Goal: Book appointment/travel/reservation

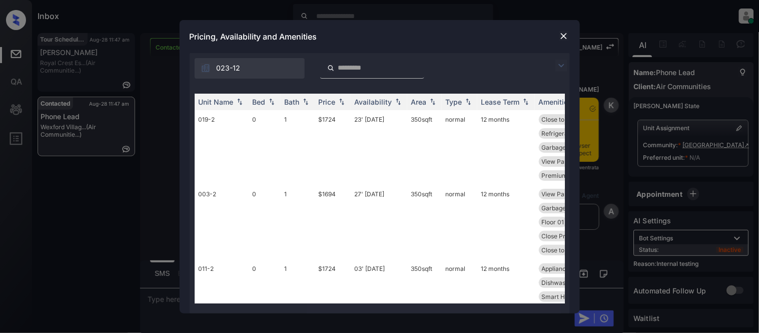
scroll to position [3, 0]
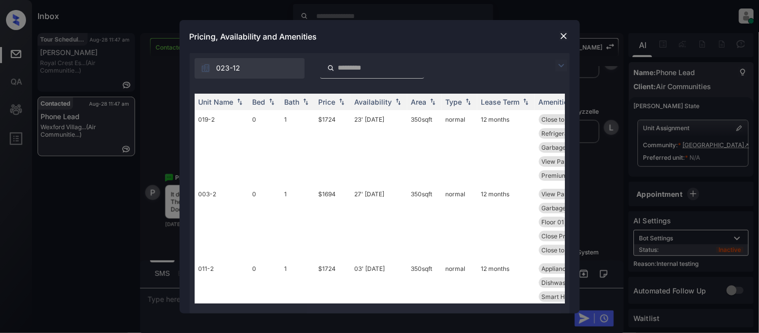
click at [566, 60] on img at bounding box center [561, 66] width 12 height 12
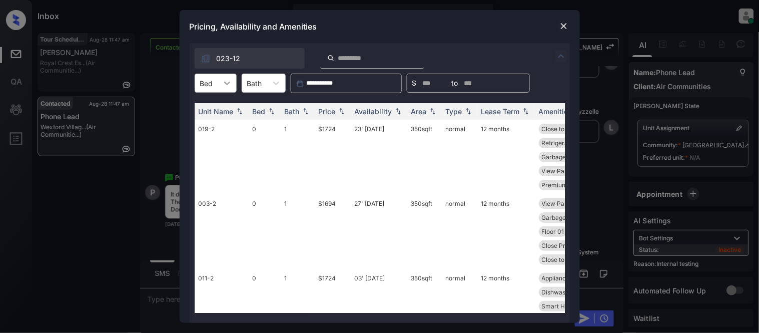
click at [218, 78] on div at bounding box center [227, 83] width 18 height 18
click at [208, 122] on div "1" at bounding box center [216, 126] width 42 height 18
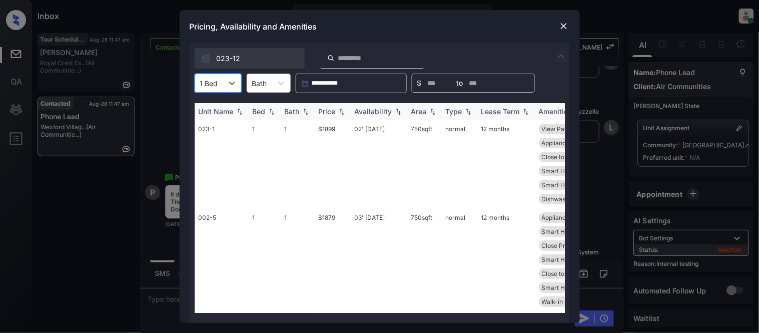
click at [327, 112] on div "Price" at bounding box center [327, 111] width 17 height 9
click at [325, 129] on td "$1846" at bounding box center [333, 164] width 36 height 89
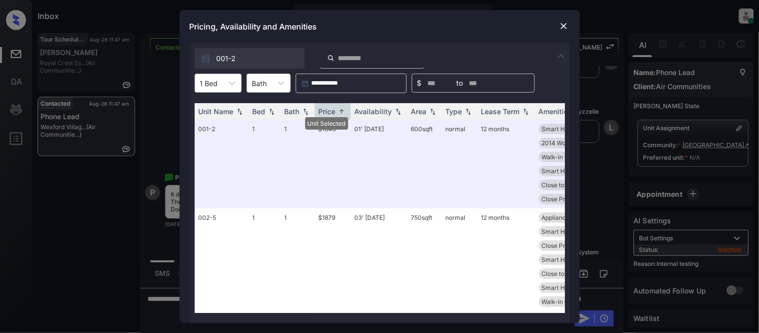
click at [201, 79] on input "text" at bounding box center [201, 83] width 2 height 9
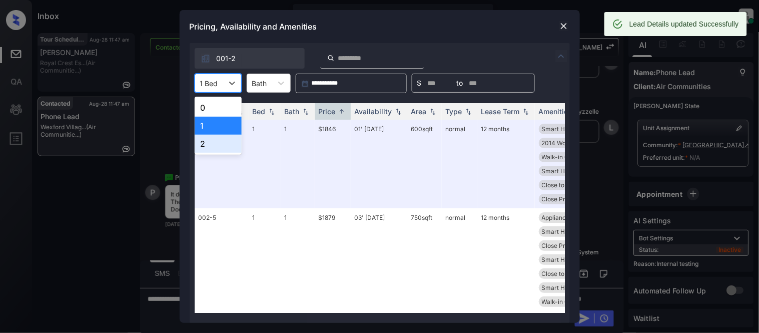
click at [216, 138] on div "2" at bounding box center [218, 144] width 47 height 18
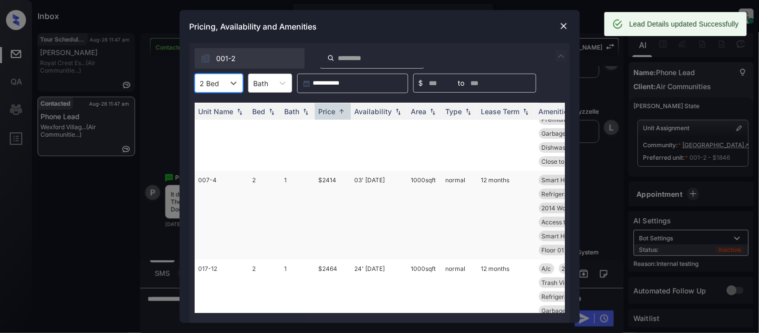
scroll to position [80, 0]
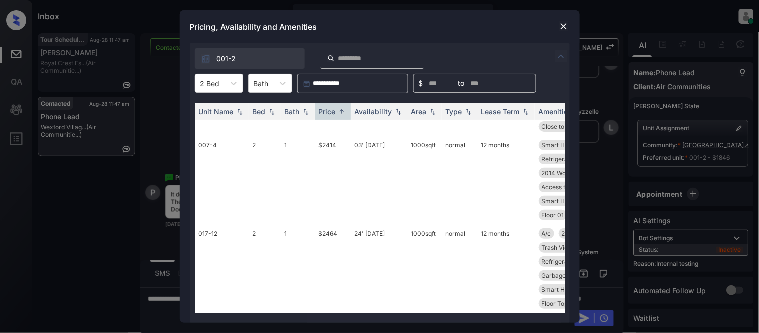
click at [563, 27] on img at bounding box center [564, 26] width 10 height 10
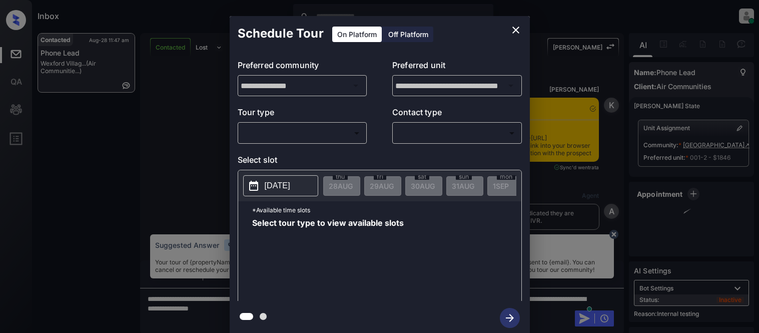
click at [334, 136] on body "Inbox Kristina Cataag Online Set yourself offline Set yourself on break Profile…" at bounding box center [379, 166] width 759 height 333
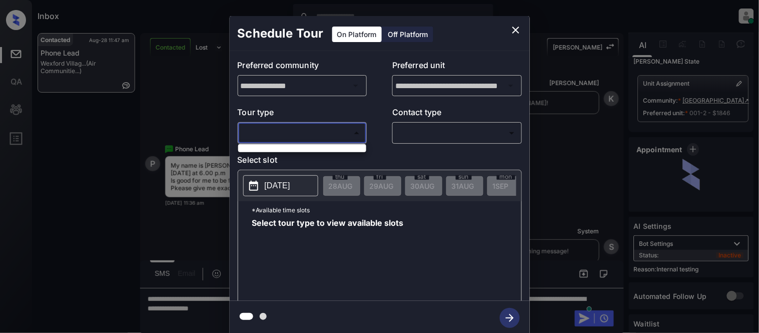
click at [315, 152] on div at bounding box center [379, 166] width 759 height 333
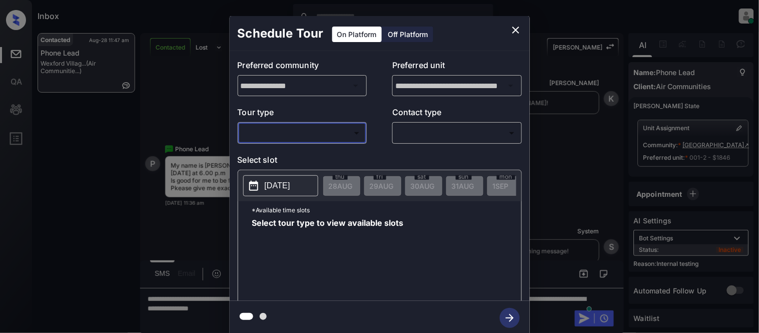
scroll to position [3, 0]
click at [516, 30] on icon "close" at bounding box center [515, 30] width 7 height 7
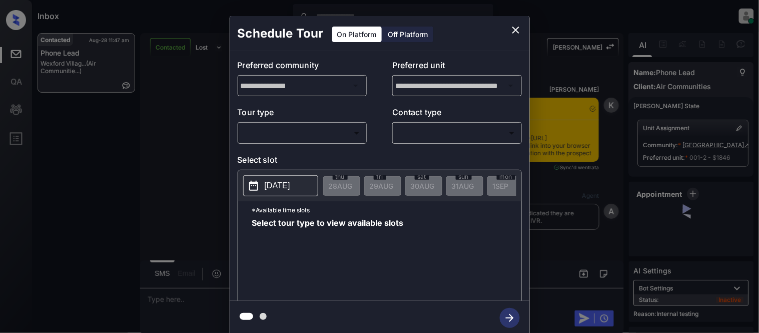
scroll to position [1171, 0]
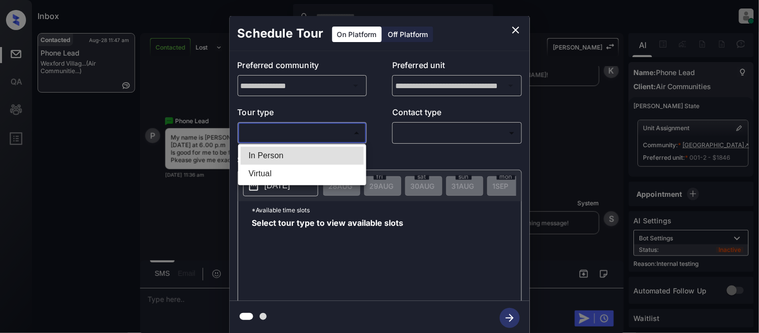
click at [288, 132] on body "Inbox Kristina Cataag Online Set yourself offline Set yourself on break Profile…" at bounding box center [379, 166] width 759 height 333
click at [283, 158] on li "In Person" at bounding box center [302, 156] width 123 height 18
type input "********"
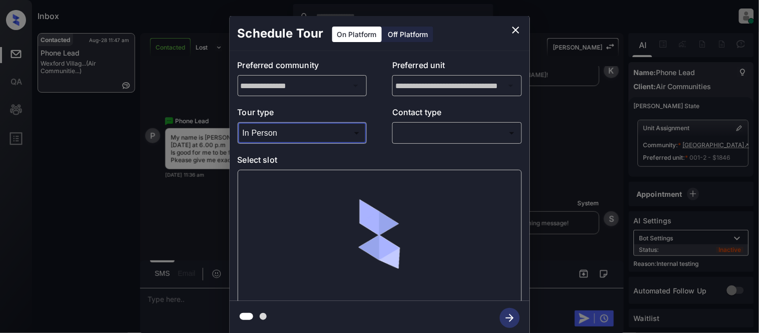
click at [407, 144] on div "**********" at bounding box center [380, 176] width 300 height 250
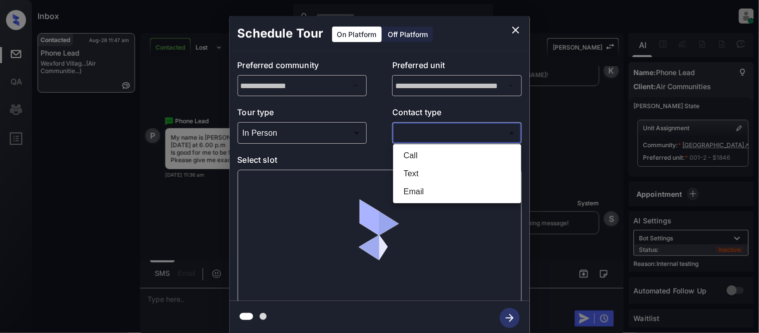
click at [411, 139] on body "Inbox Kristina Cataag Online Set yourself offline Set yourself on break Profile…" at bounding box center [379, 166] width 759 height 333
click at [406, 177] on li "Text" at bounding box center [457, 174] width 123 height 18
type input "****"
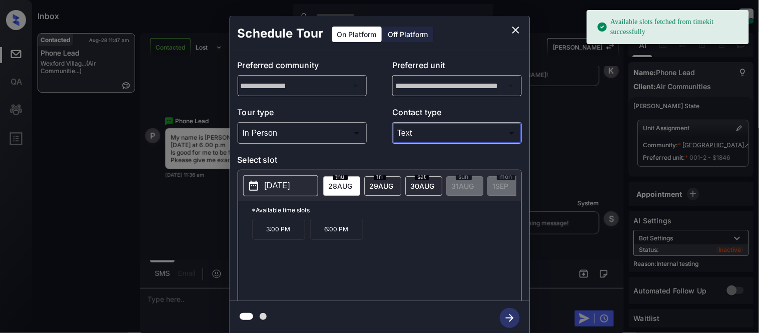
click at [317, 235] on p "6:00 PM" at bounding box center [336, 229] width 53 height 21
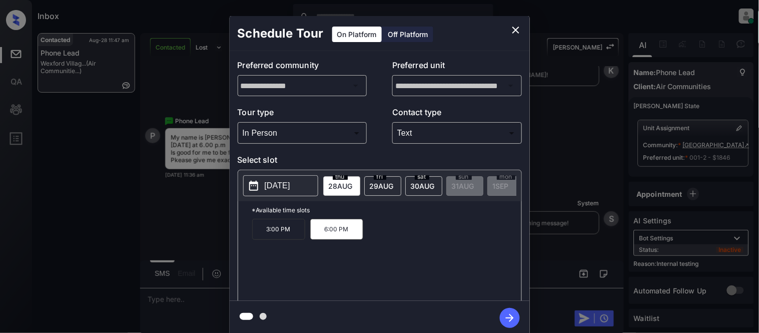
click at [506, 316] on icon "button" at bounding box center [510, 318] width 20 height 20
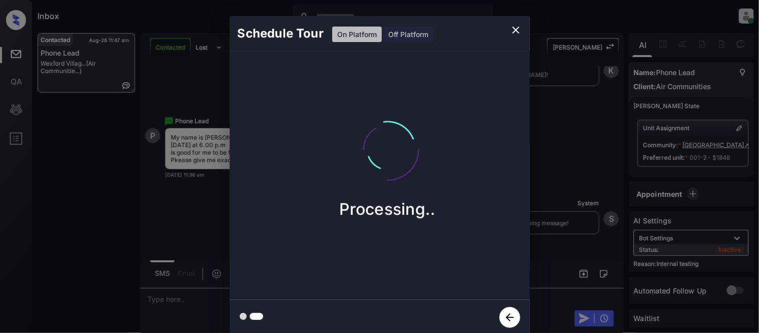
click at [562, 202] on div "Schedule Tour On Platform Off Platform Processing.." at bounding box center [379, 175] width 759 height 351
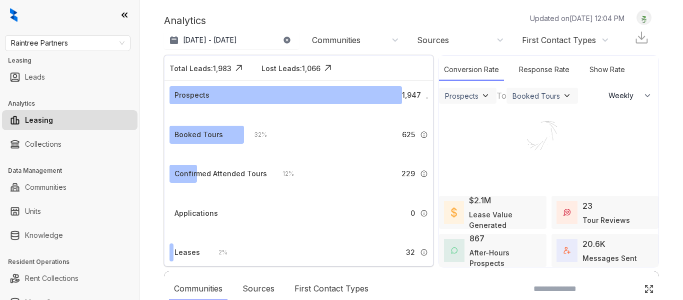
select select "******"
click at [68, 45] on span "Raintree Partners" at bounding box center [68, 43] width 114 height 15
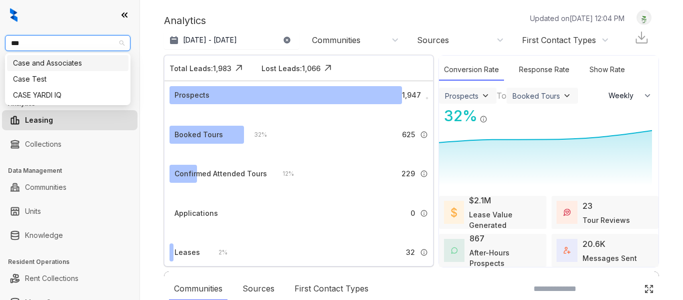
type input "****"
click at [67, 64] on div "Case and Associates" at bounding box center [68, 63] width 110 height 11
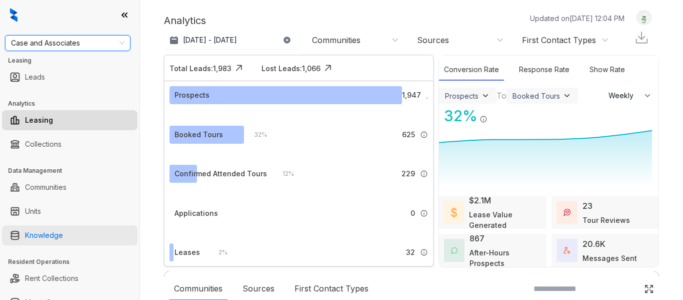
click at [62, 240] on link "Knowledge" at bounding box center [44, 235] width 38 height 20
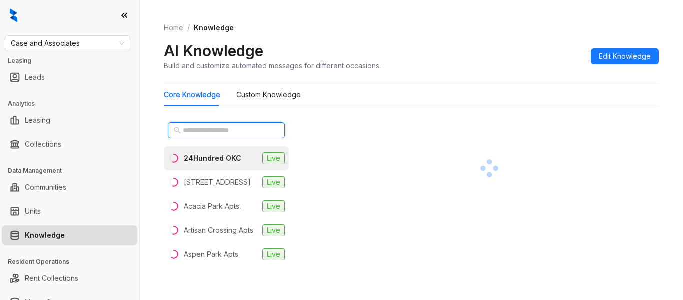
click at [228, 133] on input "text" at bounding box center [227, 130] width 88 height 11
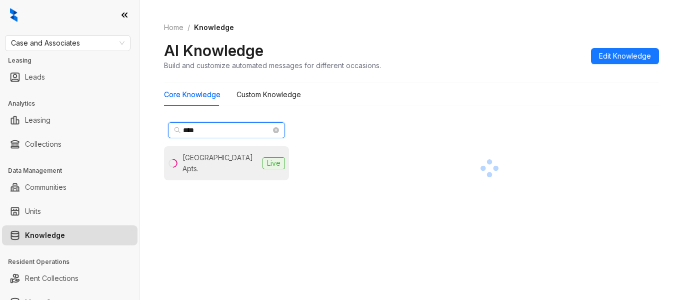
type input "****"
click at [222, 162] on div "[GEOGRAPHIC_DATA] Apts." at bounding box center [221, 163] width 76 height 22
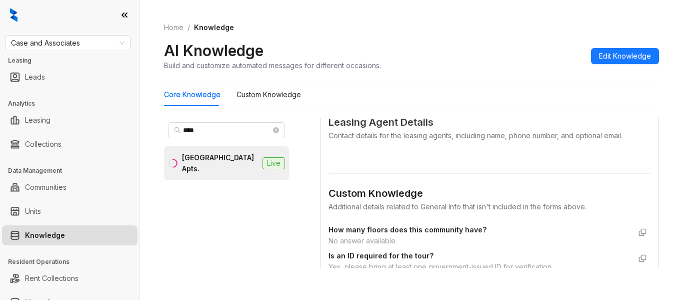
scroll to position [650, 0]
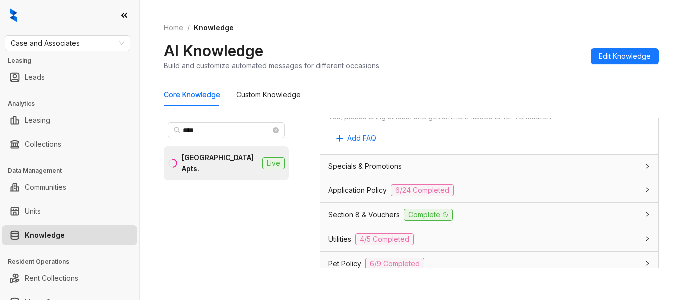
click at [369, 196] on span "Application Policy" at bounding box center [358, 190] width 59 height 11
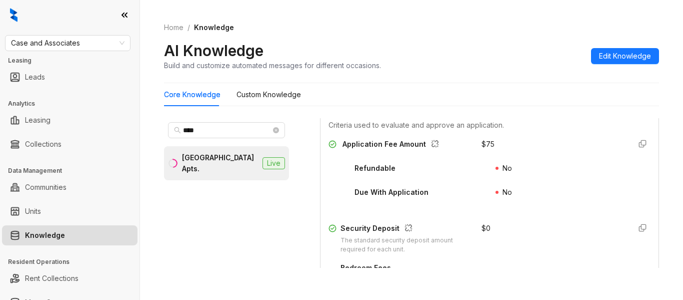
scroll to position [1301, 0]
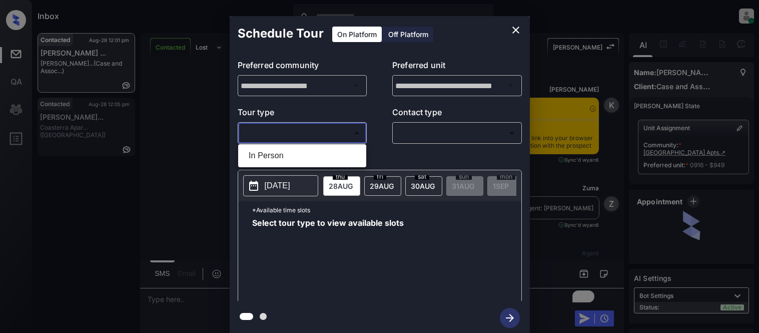
click at [304, 149] on li "In Person" at bounding box center [302, 156] width 123 height 18
type input "********"
click at [413, 131] on body "Inbox Kristina Cataag Online Set yourself offline Set yourself on break Profile…" at bounding box center [379, 166] width 759 height 333
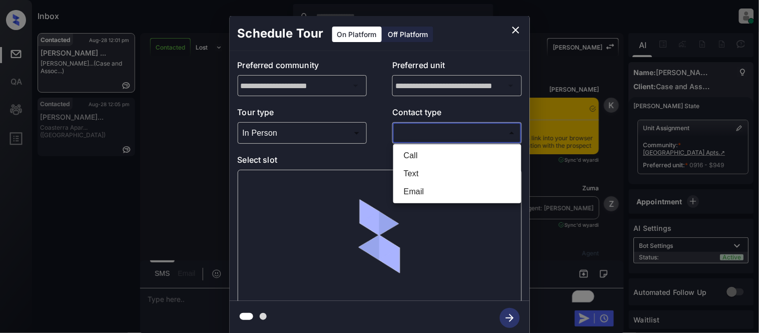
scroll to position [413, 0]
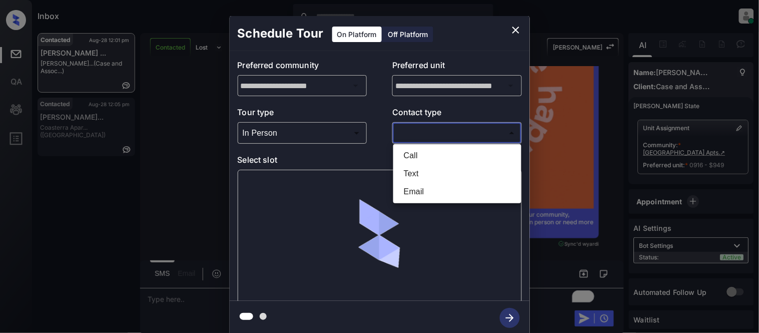
click at [423, 177] on li "Text" at bounding box center [457, 174] width 123 height 18
type input "****"
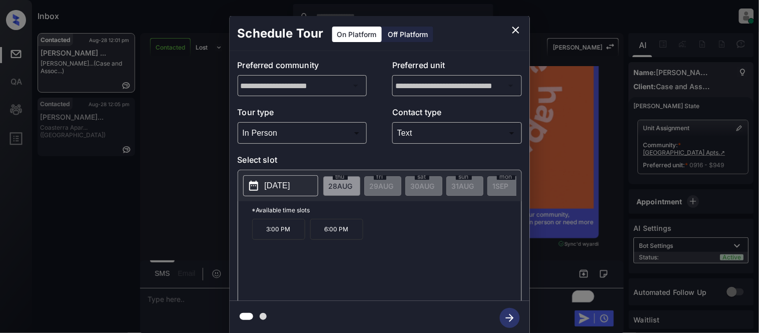
click at [290, 177] on button "[DATE]" at bounding box center [280, 185] width 75 height 21
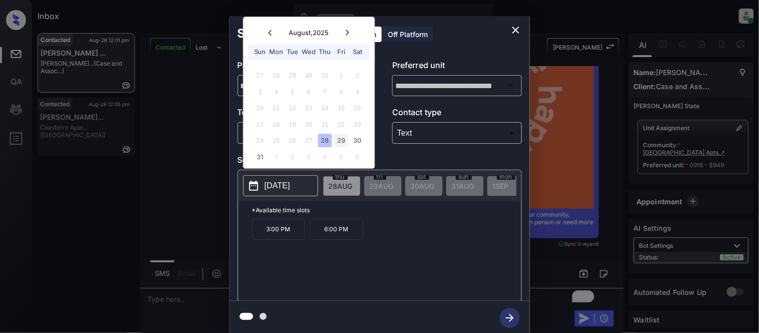
click at [337, 139] on div "29" at bounding box center [342, 141] width 14 height 14
click at [327, 141] on div "28" at bounding box center [325, 141] width 14 height 14
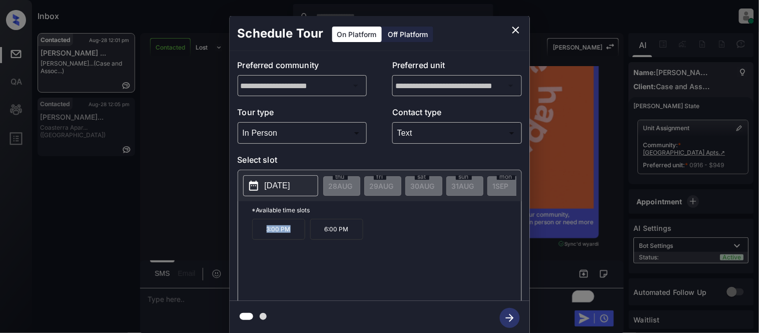
drag, startPoint x: 264, startPoint y: 234, endPoint x: 306, endPoint y: 237, distance: 42.1
click at [306, 237] on div "3:00 PM 6:00 PM" at bounding box center [386, 259] width 269 height 80
copy p "3:00 PM"
click at [212, 299] on div "**********" at bounding box center [379, 175] width 759 height 351
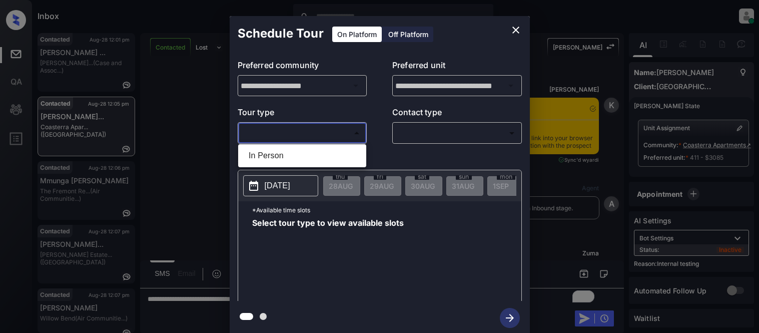
click at [298, 149] on li "In Person" at bounding box center [302, 156] width 123 height 18
type input "********"
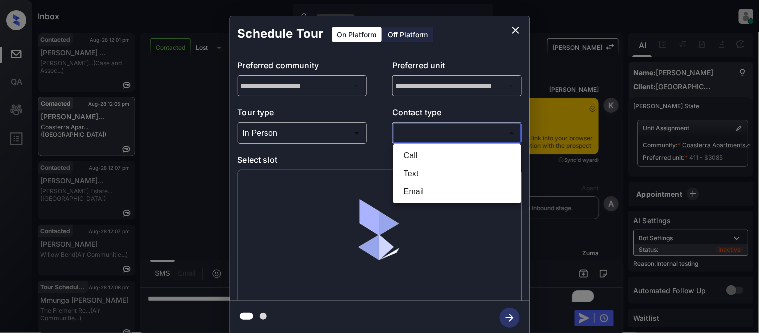
click at [433, 127] on body "Inbox [PERSON_NAME] Cataag Online Set yourself offline Set yourself on break Pr…" at bounding box center [379, 166] width 759 height 333
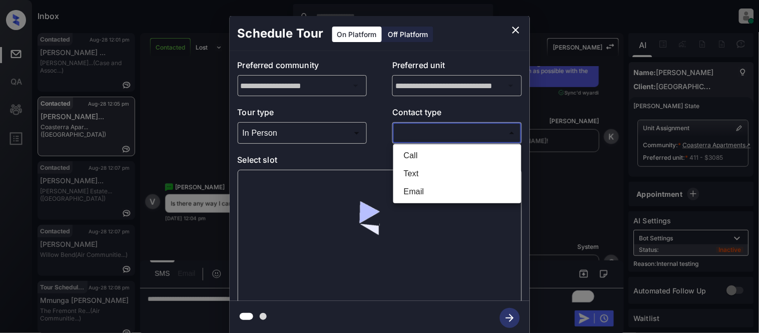
click at [426, 163] on li "Call" at bounding box center [457, 156] width 123 height 18
type input "****"
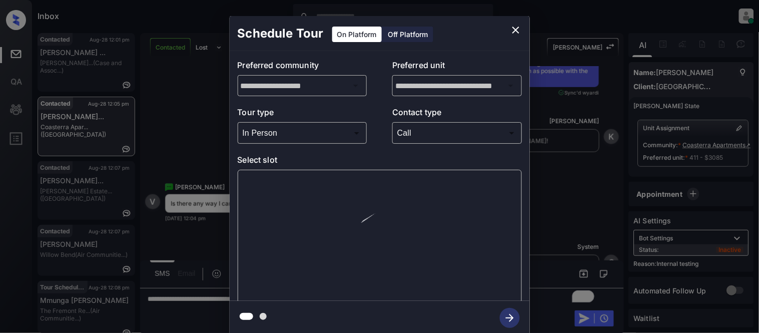
click at [288, 186] on div at bounding box center [380, 237] width 284 height 134
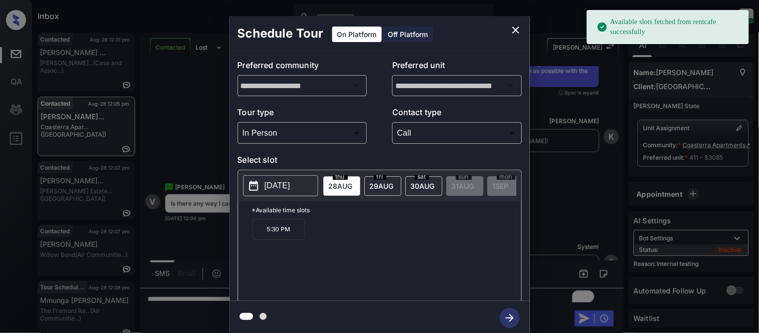
click at [288, 186] on p "[DATE]" at bounding box center [278, 186] width 26 height 12
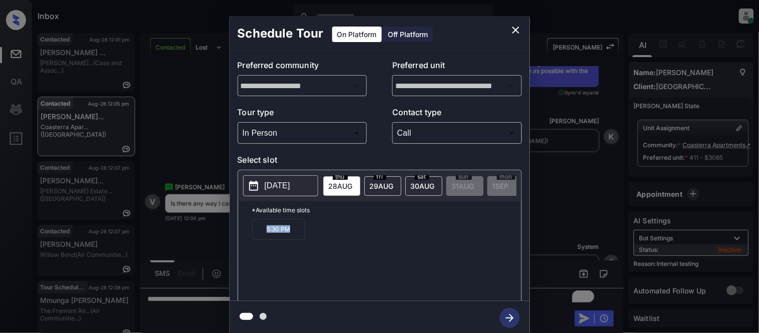
drag, startPoint x: 261, startPoint y: 236, endPoint x: 288, endPoint y: 236, distance: 26.5
click at [288, 236] on p "5:30 PM" at bounding box center [278, 229] width 53 height 21
copy p "5:30 PM"
click at [519, 26] on icon "close" at bounding box center [516, 30] width 12 height 12
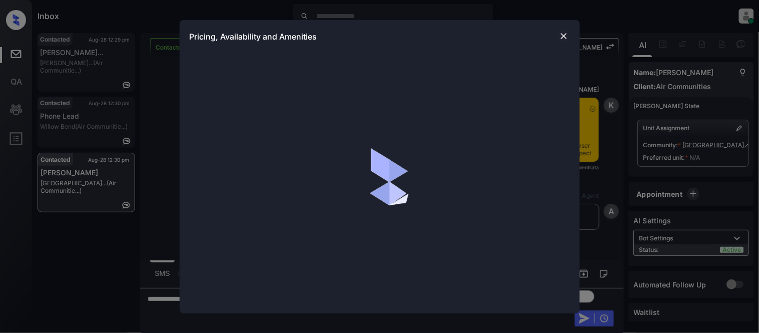
scroll to position [930, 0]
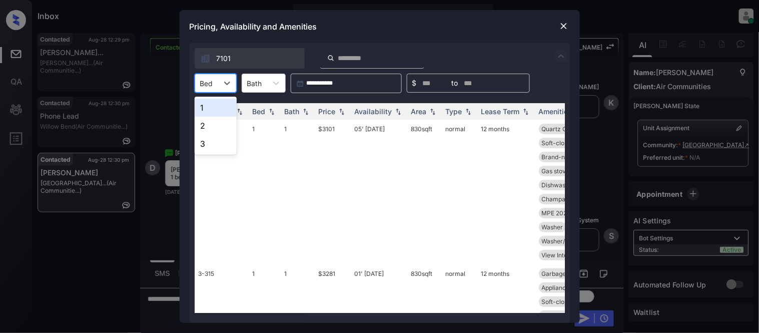
click at [209, 82] on div at bounding box center [206, 83] width 13 height 11
click at [211, 113] on div "1" at bounding box center [216, 108] width 42 height 18
click at [344, 110] on img at bounding box center [342, 111] width 10 height 7
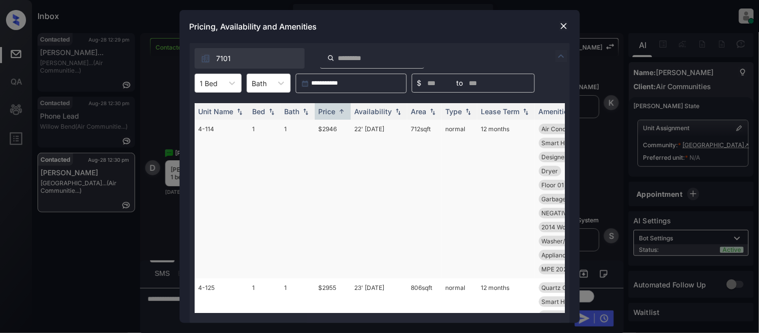
click at [327, 131] on td "$2946" at bounding box center [333, 199] width 36 height 159
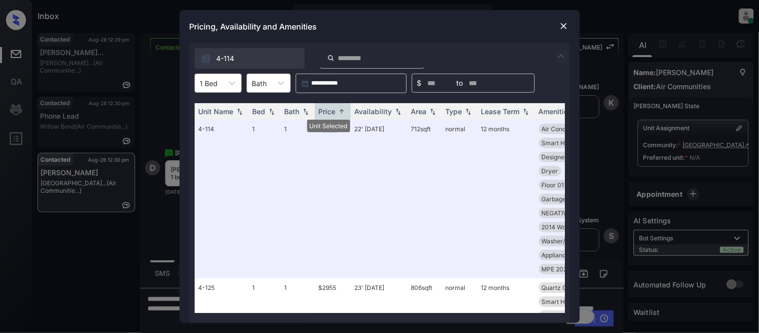
click at [571, 26] on div "Pricing, Availability and Amenities" at bounding box center [380, 26] width 400 height 33
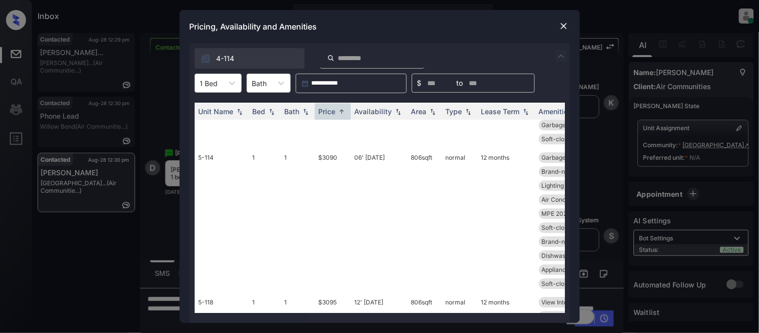
click at [564, 27] on img at bounding box center [564, 26] width 10 height 10
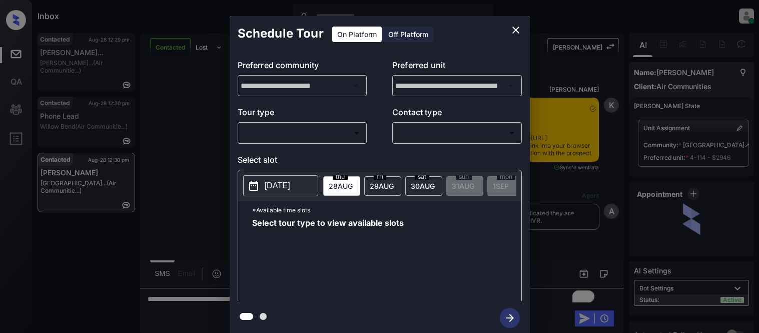
click at [323, 136] on body "Inbox [PERSON_NAME] Cataag Online Set yourself offline Set yourself on break Pr…" at bounding box center [379, 166] width 759 height 333
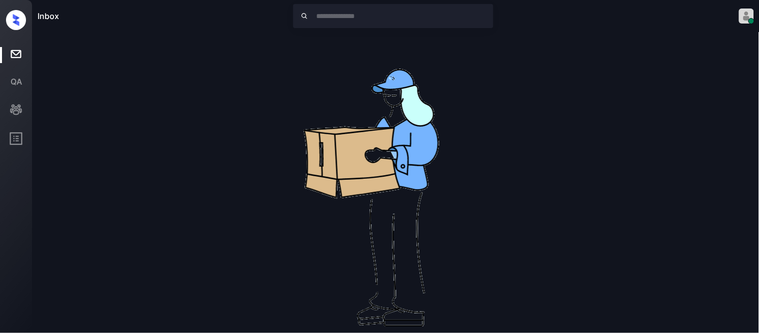
click at [300, 153] on div "Inbox [PERSON_NAME] Cataag Online Set yourself offline Set yourself on break Pr…" at bounding box center [379, 166] width 759 height 333
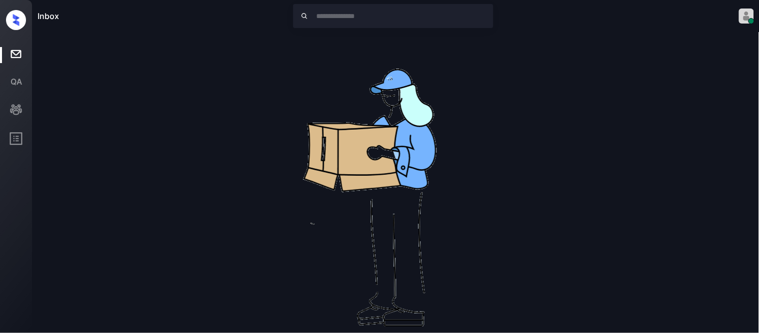
drag, startPoint x: 444, startPoint y: 139, endPoint x: 458, endPoint y: 143, distance: 14.6
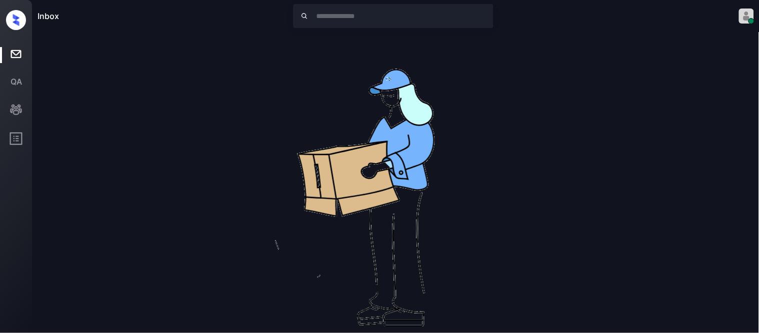
click at [444, 140] on img at bounding box center [396, 193] width 320 height 320
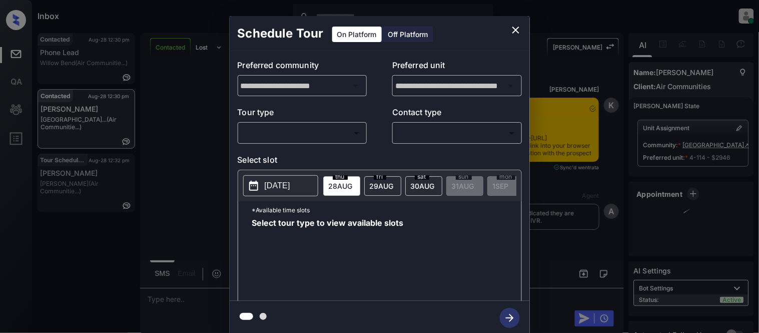
scroll to position [1552, 0]
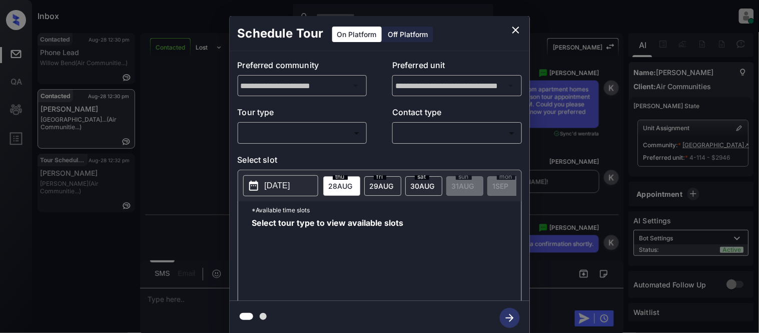
click at [242, 137] on body "Inbox [PERSON_NAME] Cataag Online Set yourself offline Set yourself on break Pr…" at bounding box center [379, 166] width 759 height 333
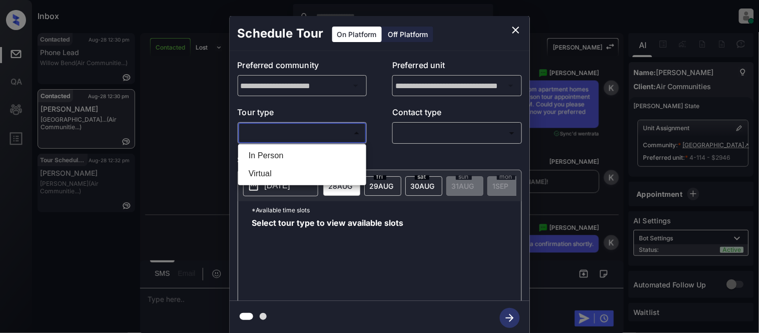
click at [272, 153] on li "In Person" at bounding box center [302, 156] width 123 height 18
type input "********"
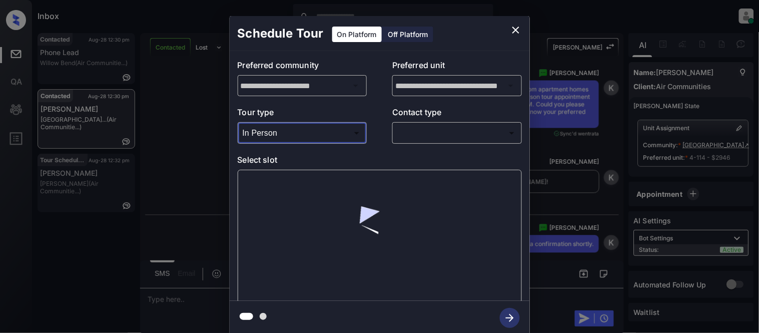
click at [377, 143] on div "Tour type In Person ******** ​ Contact type ​ ​" at bounding box center [380, 125] width 284 height 38
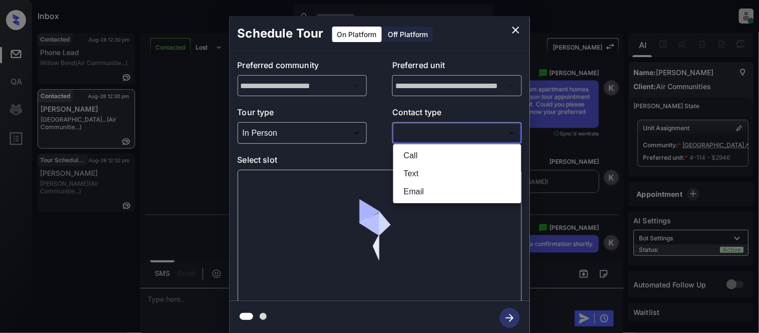
click at [414, 137] on body "Inbox [PERSON_NAME] Cataag Online Set yourself offline Set yourself on break Pr…" at bounding box center [379, 166] width 759 height 333
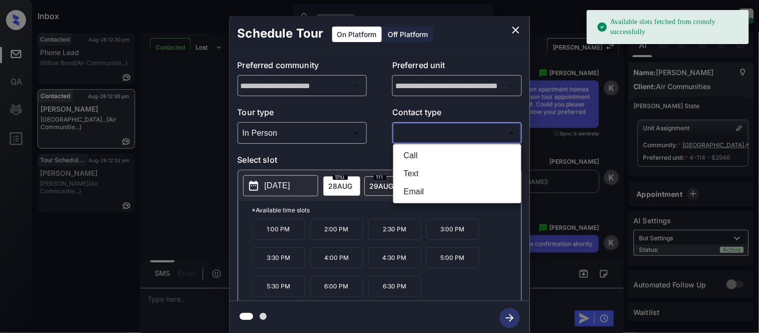
click at [513, 28] on div at bounding box center [379, 166] width 759 height 333
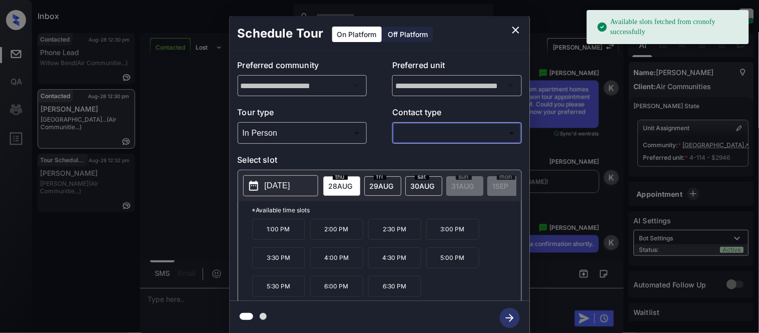
click at [517, 30] on icon "close" at bounding box center [516, 30] width 12 height 12
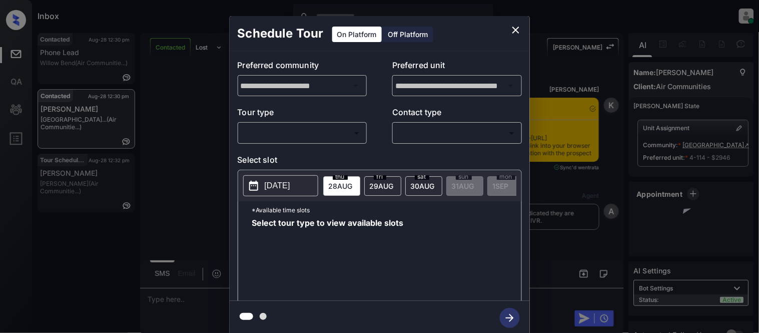
scroll to position [496, 0]
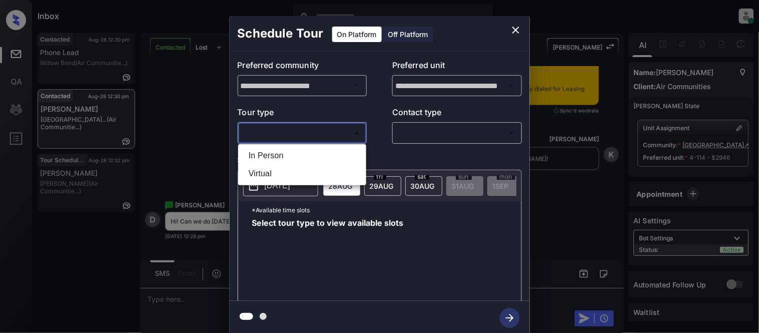
click at [283, 129] on body "Inbox [PERSON_NAME] Cataag Online Set yourself offline Set yourself on break Pr…" at bounding box center [379, 166] width 759 height 333
click at [279, 153] on li "In Person" at bounding box center [302, 156] width 123 height 18
type input "********"
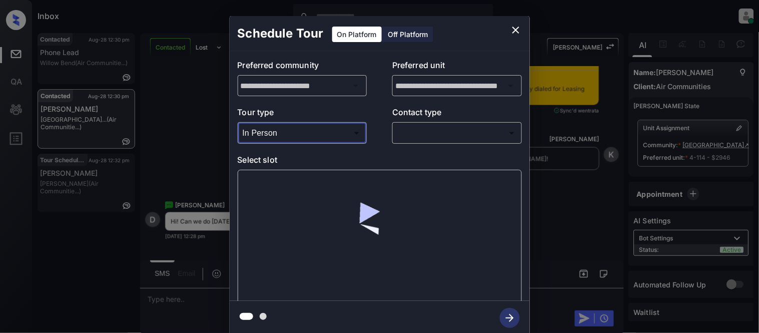
click at [422, 136] on body "Inbox [PERSON_NAME] Cataag Online Set yourself offline Set yourself on break Pr…" at bounding box center [379, 166] width 759 height 333
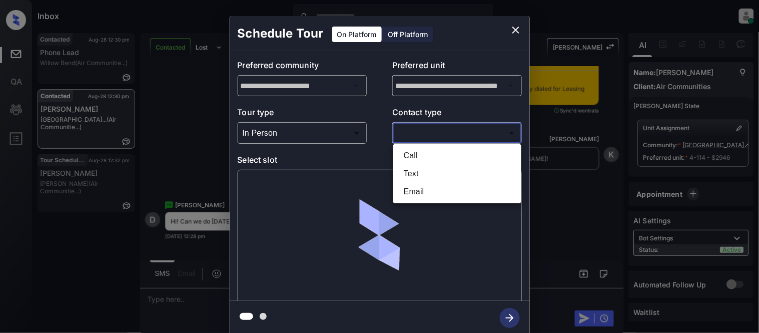
click at [411, 174] on li "Text" at bounding box center [457, 174] width 123 height 18
type input "****"
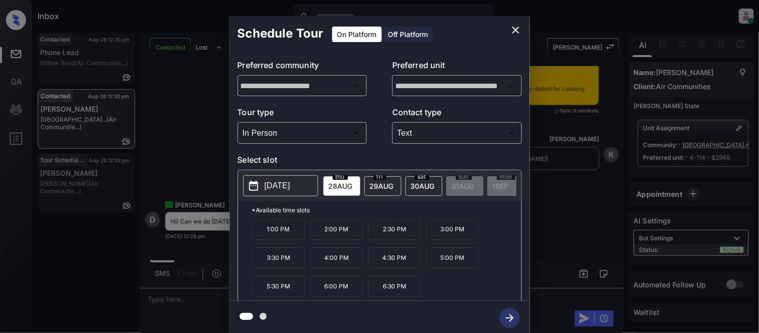
click at [329, 262] on p "4:00 PM" at bounding box center [336, 257] width 53 height 21
click at [504, 312] on icon "button" at bounding box center [510, 318] width 20 height 20
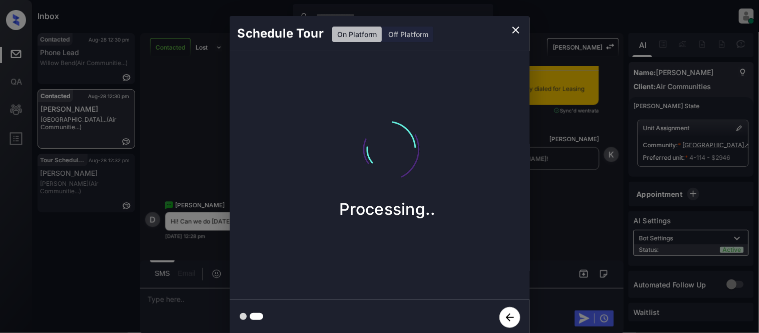
click at [570, 208] on div "Schedule Tour On Platform Off Platform Processing.." at bounding box center [379, 175] width 759 height 351
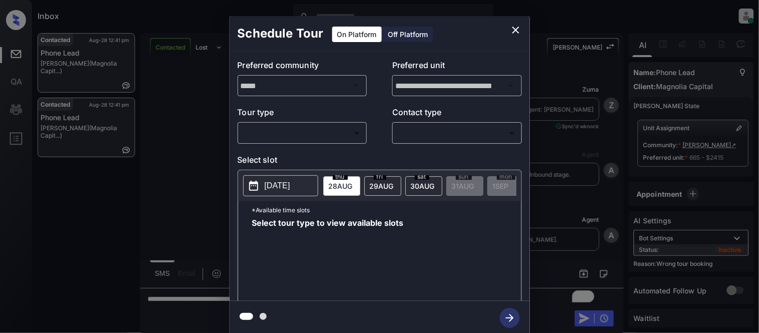
scroll to position [1008, 0]
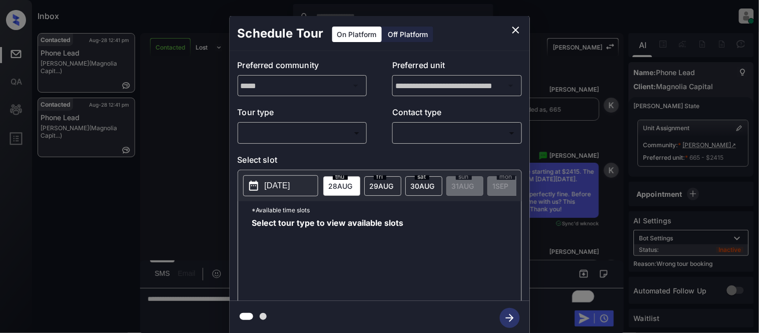
click at [516, 32] on icon "close" at bounding box center [516, 30] width 12 height 12
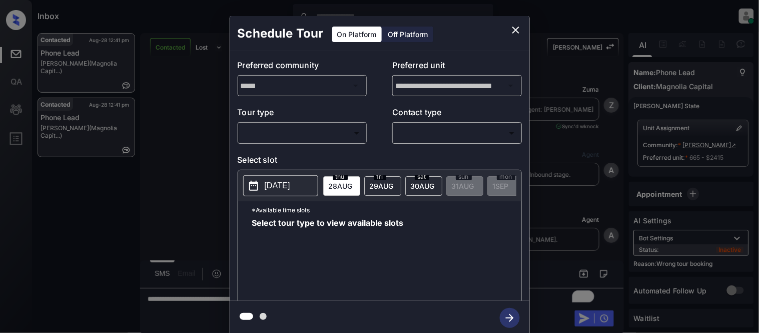
scroll to position [1008, 0]
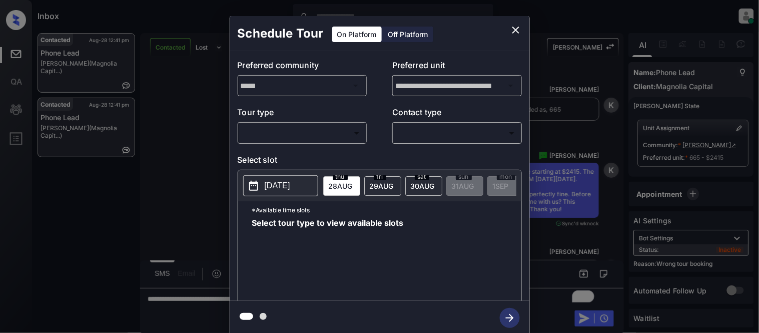
click at [371, 140] on div "Tour type ​ ​ Contact type ​ ​" at bounding box center [380, 125] width 284 height 38
click at [352, 136] on body "Inbox [PERSON_NAME] Cataag Online Set yourself offline Set yourself on break Pr…" at bounding box center [379, 166] width 759 height 333
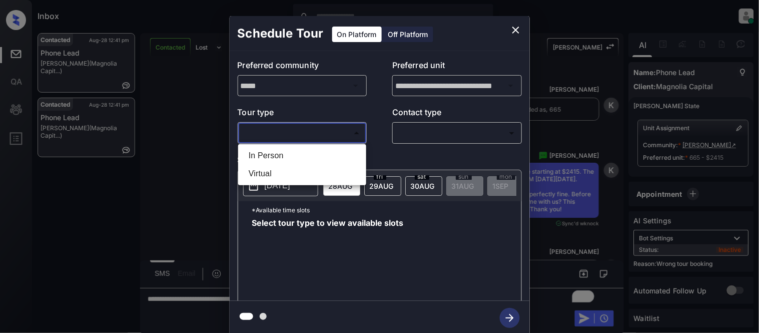
click at [319, 165] on li "Virtual" at bounding box center [302, 174] width 123 height 18
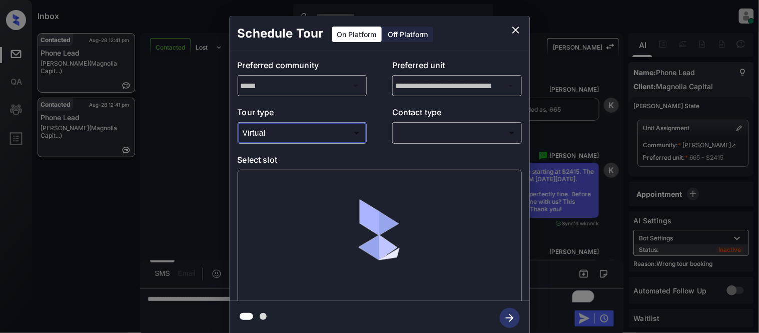
click at [304, 136] on body "Inbox Kristina Cataag Online Set yourself offline Set yourself on break Profile…" at bounding box center [379, 166] width 759 height 333
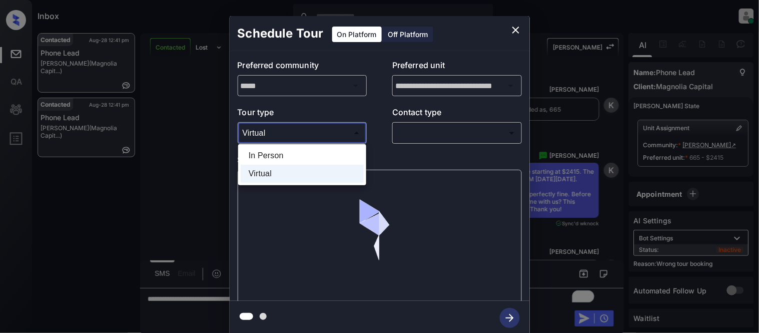
click at [293, 157] on li "In Person" at bounding box center [302, 156] width 123 height 18
type input "********"
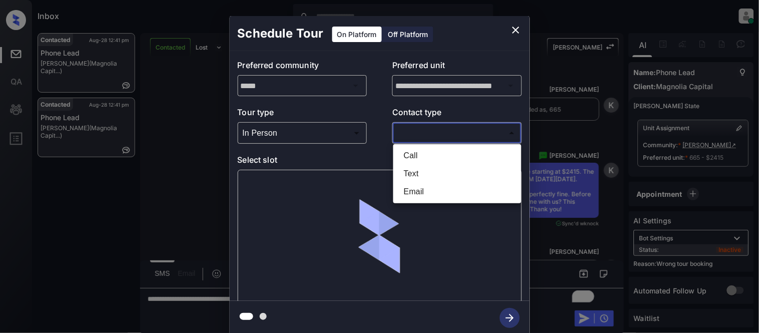
click at [406, 138] on body "Inbox Kristina Cataag Online Set yourself offline Set yourself on break Profile…" at bounding box center [379, 166] width 759 height 333
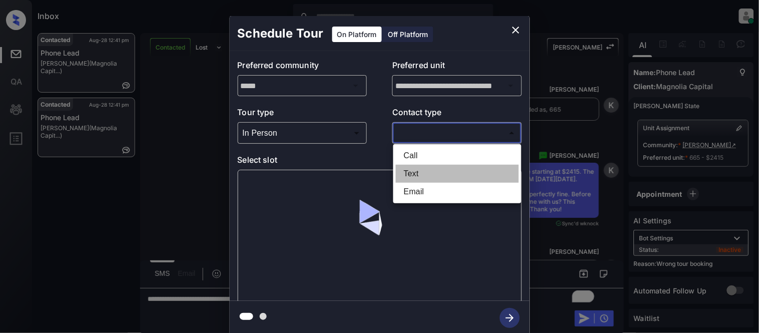
click at [412, 172] on li "Text" at bounding box center [457, 174] width 123 height 18
type input "****"
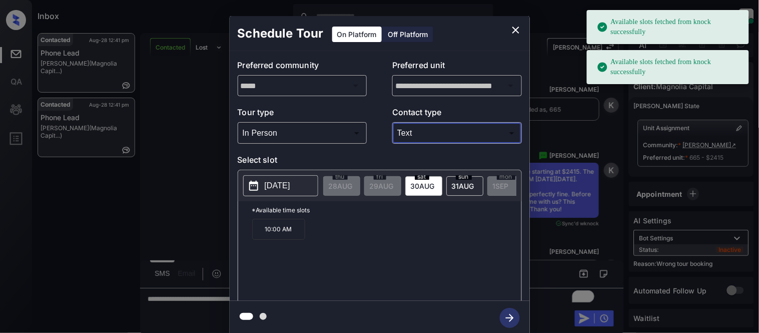
click at [448, 192] on div "sun 31 AUG" at bounding box center [464, 186] width 37 height 20
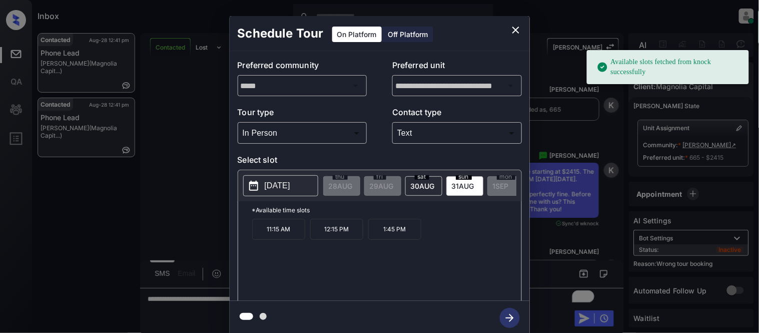
click at [336, 237] on p "12:15 PM" at bounding box center [336, 229] width 53 height 21
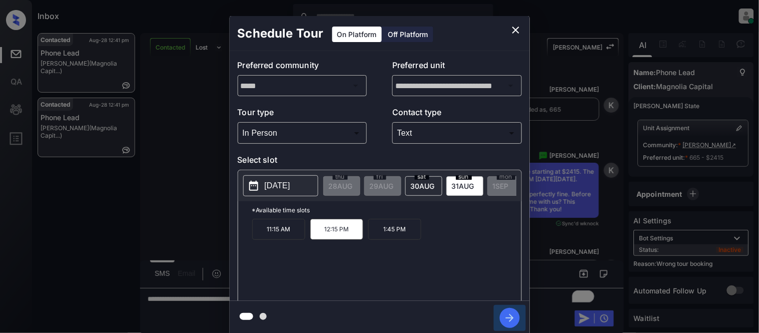
click at [507, 317] on icon "button" at bounding box center [510, 318] width 20 height 20
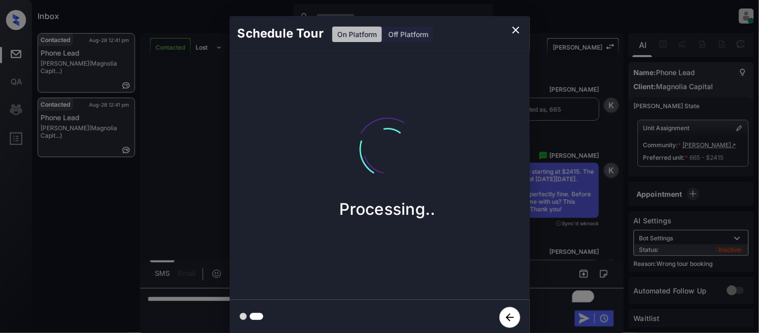
click at [576, 254] on div "Schedule Tour On Platform Off Platform Processing.." at bounding box center [379, 175] width 759 height 351
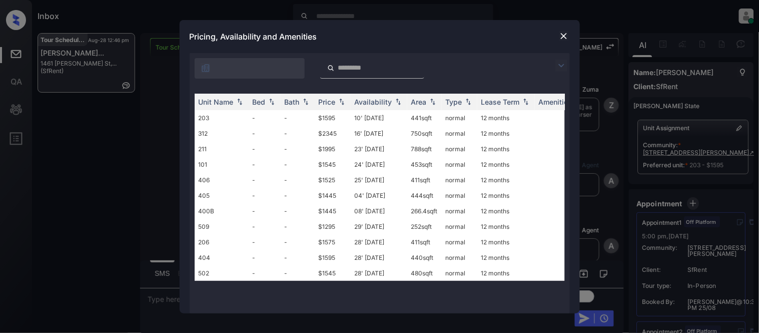
scroll to position [5116, 0]
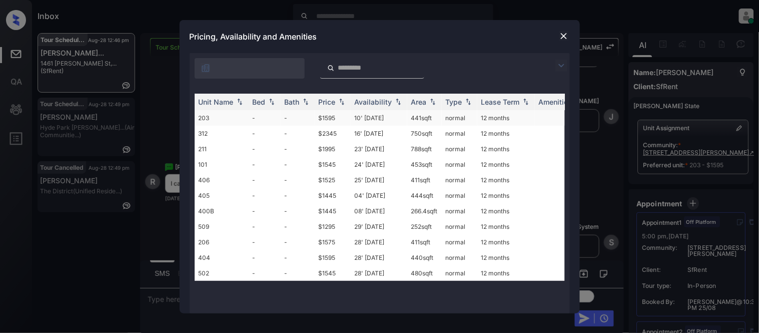
click at [371, 118] on td "10' [DATE]" at bounding box center [379, 118] width 57 height 16
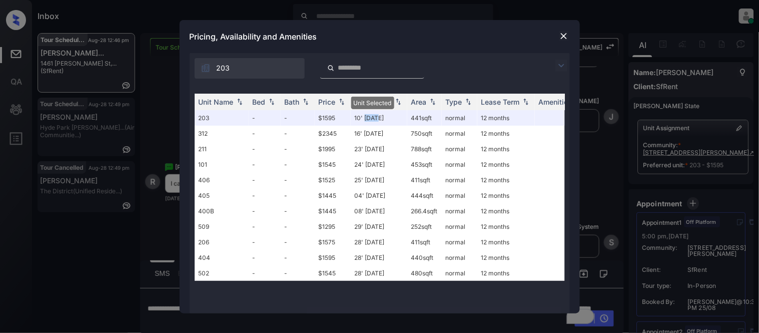
click at [555, 33] on div "Pricing, Availability and Amenities" at bounding box center [380, 36] width 400 height 33
click at [566, 33] on img at bounding box center [564, 36] width 10 height 10
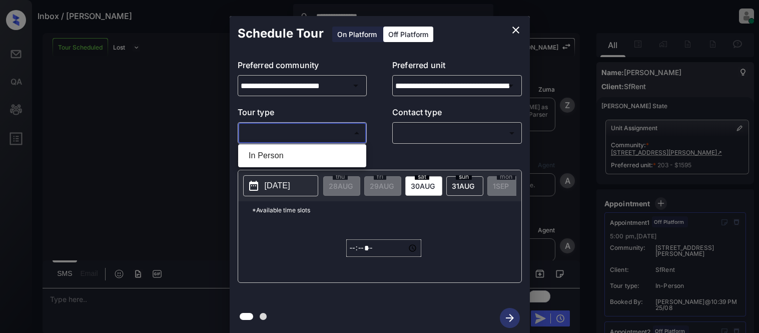
click at [281, 152] on li "In Person" at bounding box center [302, 156] width 123 height 18
type input "********"
click at [429, 132] on div at bounding box center [379, 166] width 759 height 333
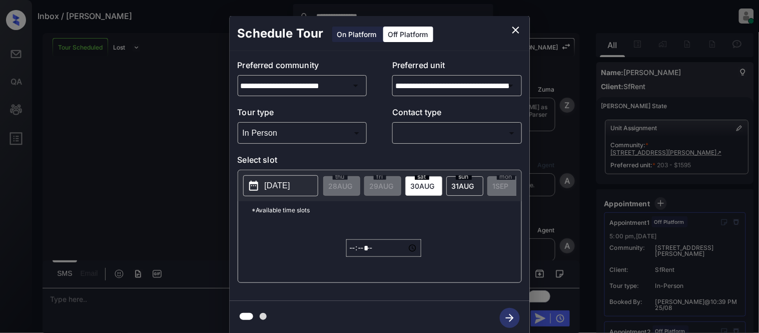
click at [423, 137] on body "**********" at bounding box center [379, 166] width 759 height 333
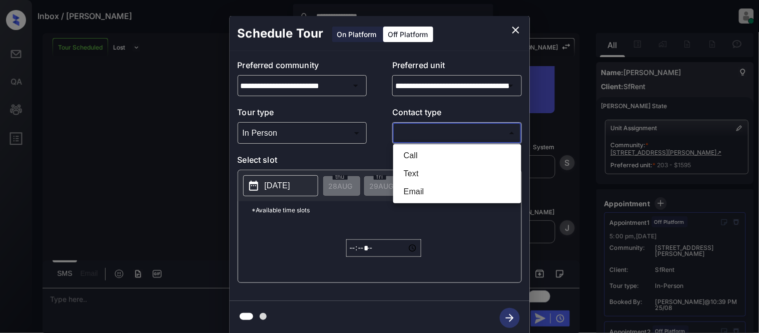
scroll to position [56, 0]
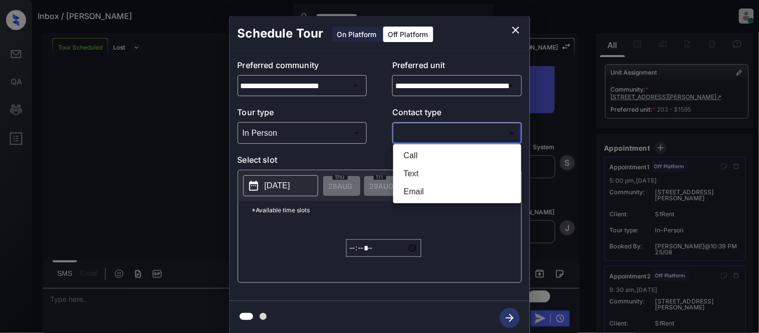
click at [411, 170] on li "Text" at bounding box center [457, 174] width 123 height 18
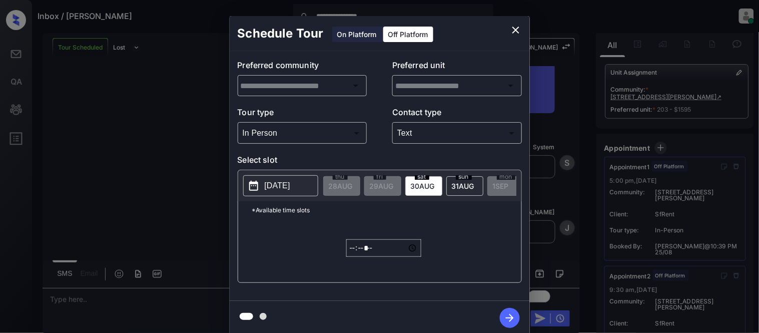
type input "****"
click at [299, 180] on div at bounding box center [379, 166] width 759 height 333
click at [290, 183] on p "[DATE]" at bounding box center [278, 186] width 26 height 12
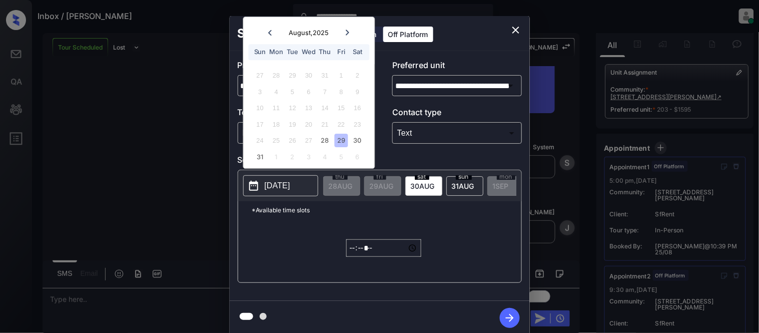
click at [342, 35] on div at bounding box center [348, 33] width 14 height 13
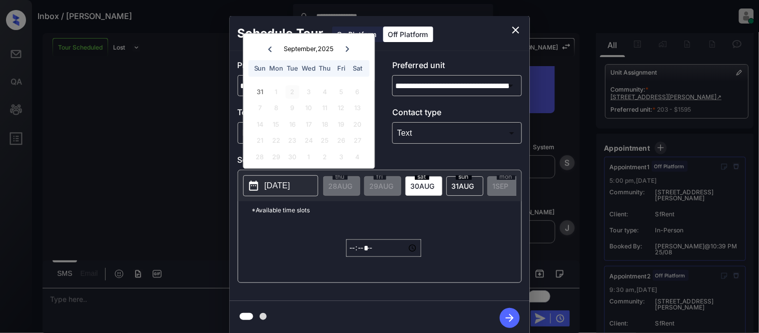
click at [288, 92] on div "2" at bounding box center [293, 92] width 14 height 14
click at [357, 253] on input "*****" at bounding box center [383, 248] width 75 height 18
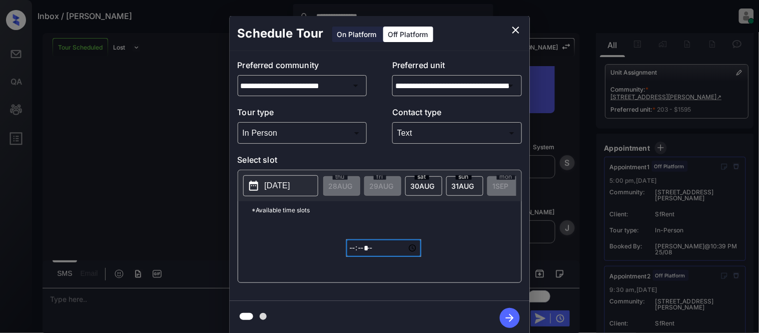
click at [364, 254] on input "*****" at bounding box center [383, 248] width 75 height 18
click at [380, 255] on input "*****" at bounding box center [383, 248] width 75 height 18
type input "*****"
click at [511, 319] on icon "button" at bounding box center [510, 318] width 20 height 20
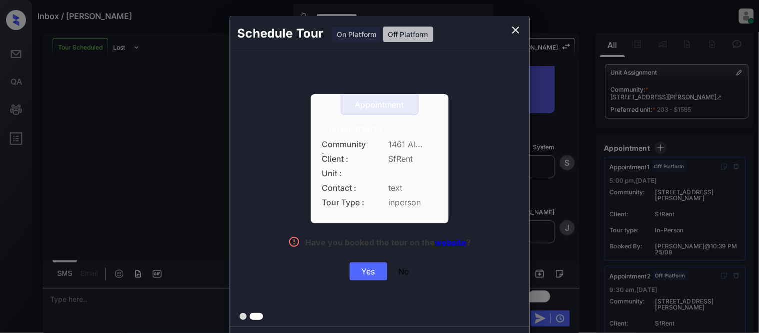
drag, startPoint x: 316, startPoint y: 132, endPoint x: 457, endPoint y: 132, distance: 141.1
click at [457, 132] on div "Appointment 5:00 pm,[DATE] Community : 1461 Al... Client : SfRent Unit : Contac…" at bounding box center [380, 187] width 224 height 186
click at [364, 275] on div "Yes" at bounding box center [369, 271] width 38 height 18
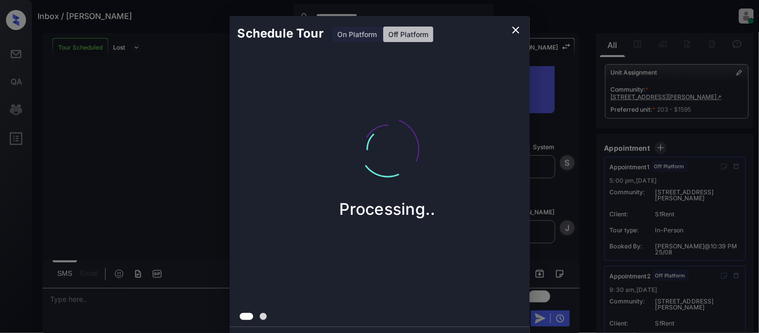
click at [547, 170] on div "Schedule Tour On Platform Off Platform Processing.." at bounding box center [379, 175] width 759 height 351
